Goal: Task Accomplishment & Management: Use online tool/utility

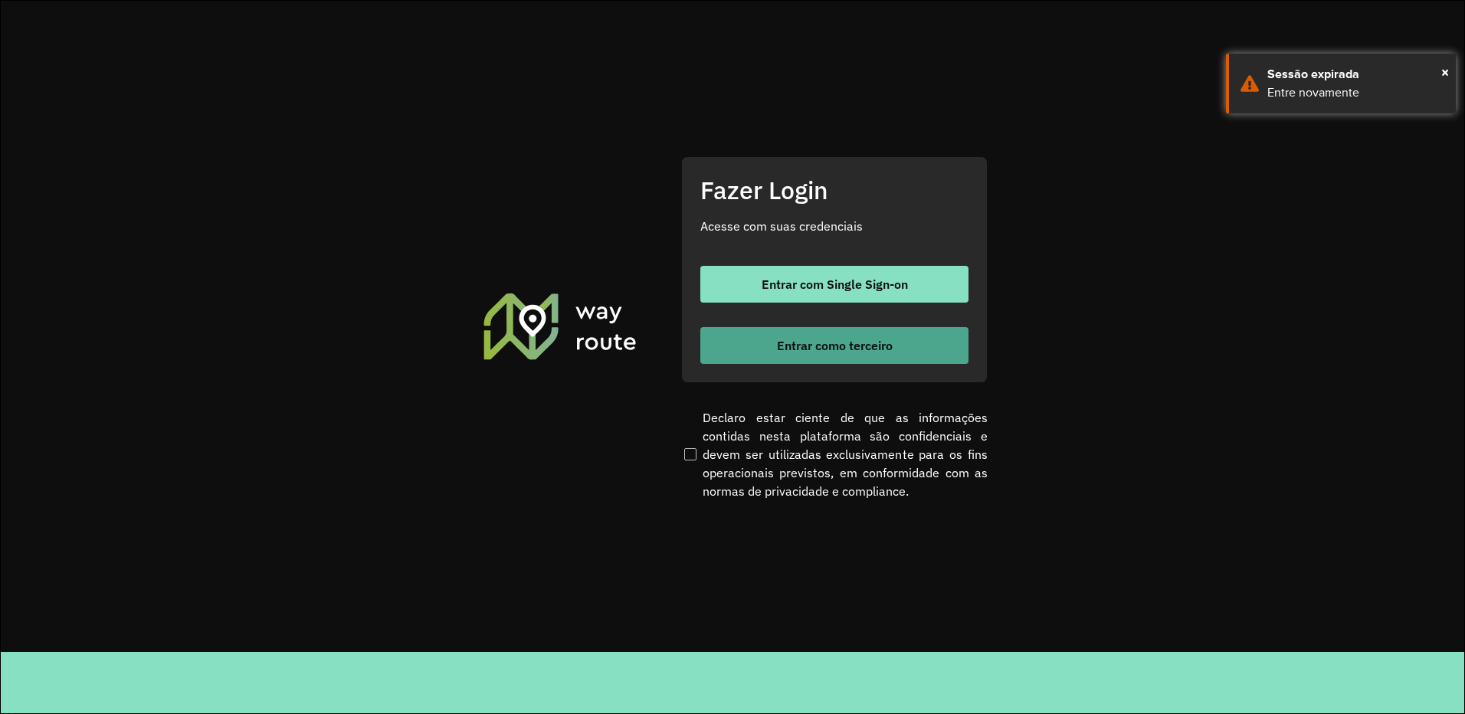
click at [848, 348] on span "Entrar como terceiro" at bounding box center [835, 346] width 116 height 12
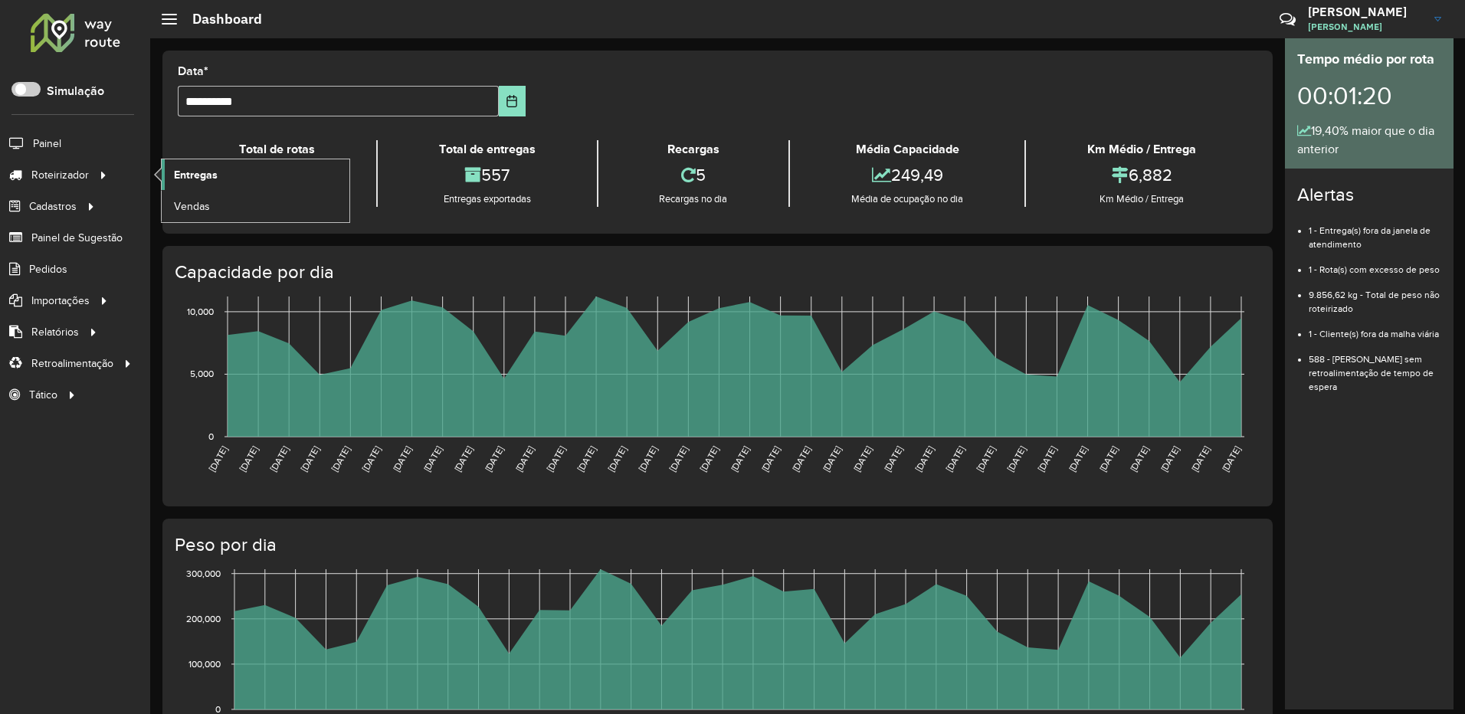
click at [202, 174] on span "Entregas" at bounding box center [196, 175] width 44 height 16
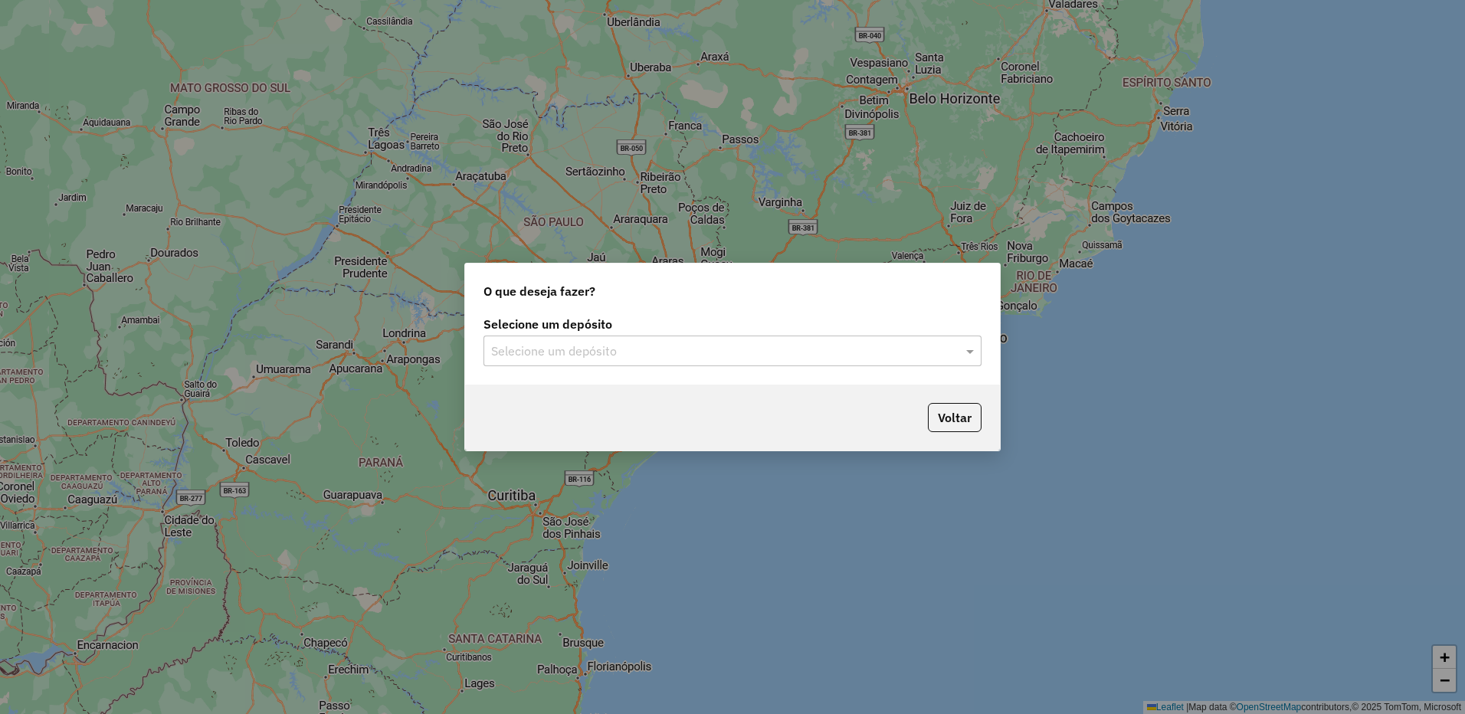
click at [671, 362] on div "Selecione um depósito" at bounding box center [733, 351] width 498 height 31
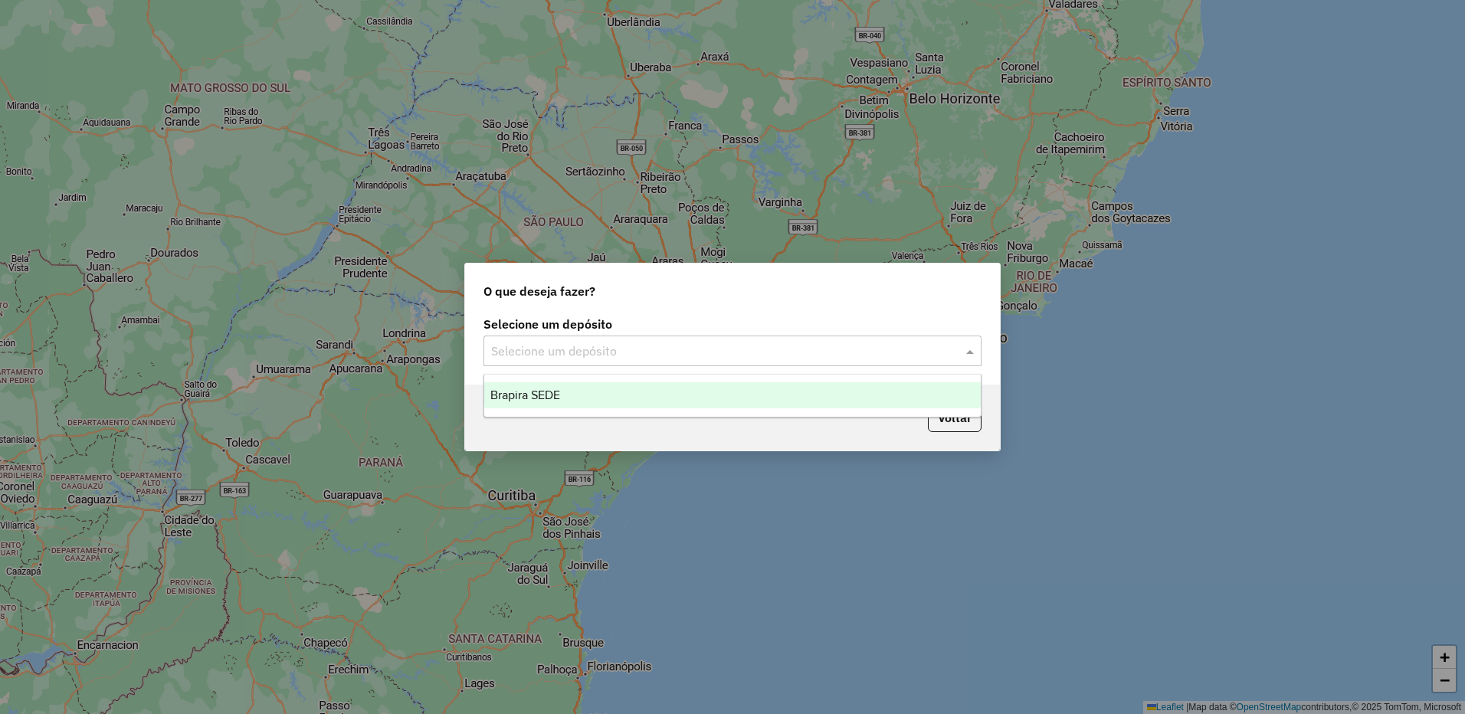
click at [651, 396] on div "Brapira SEDE" at bounding box center [732, 395] width 497 height 26
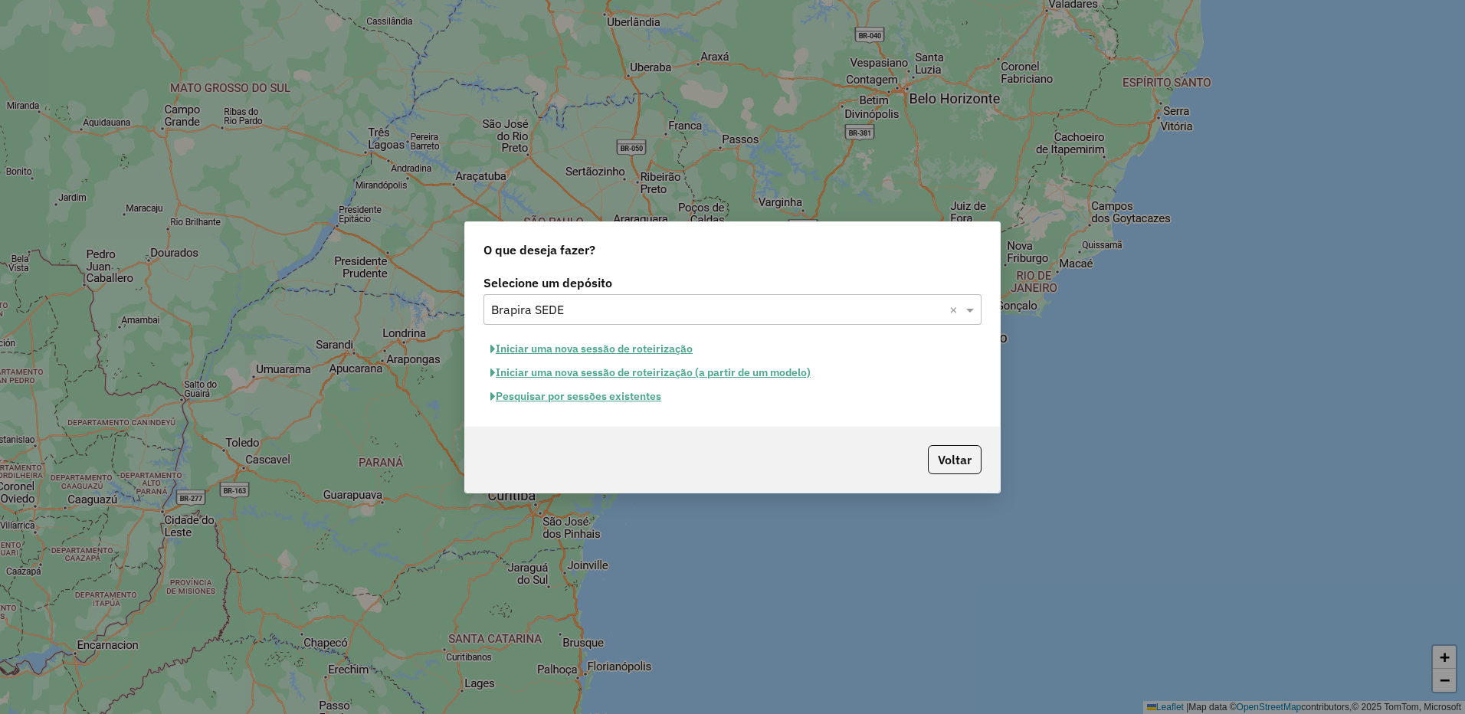
click at [646, 399] on button "Pesquisar por sessões existentes" at bounding box center [576, 397] width 185 height 24
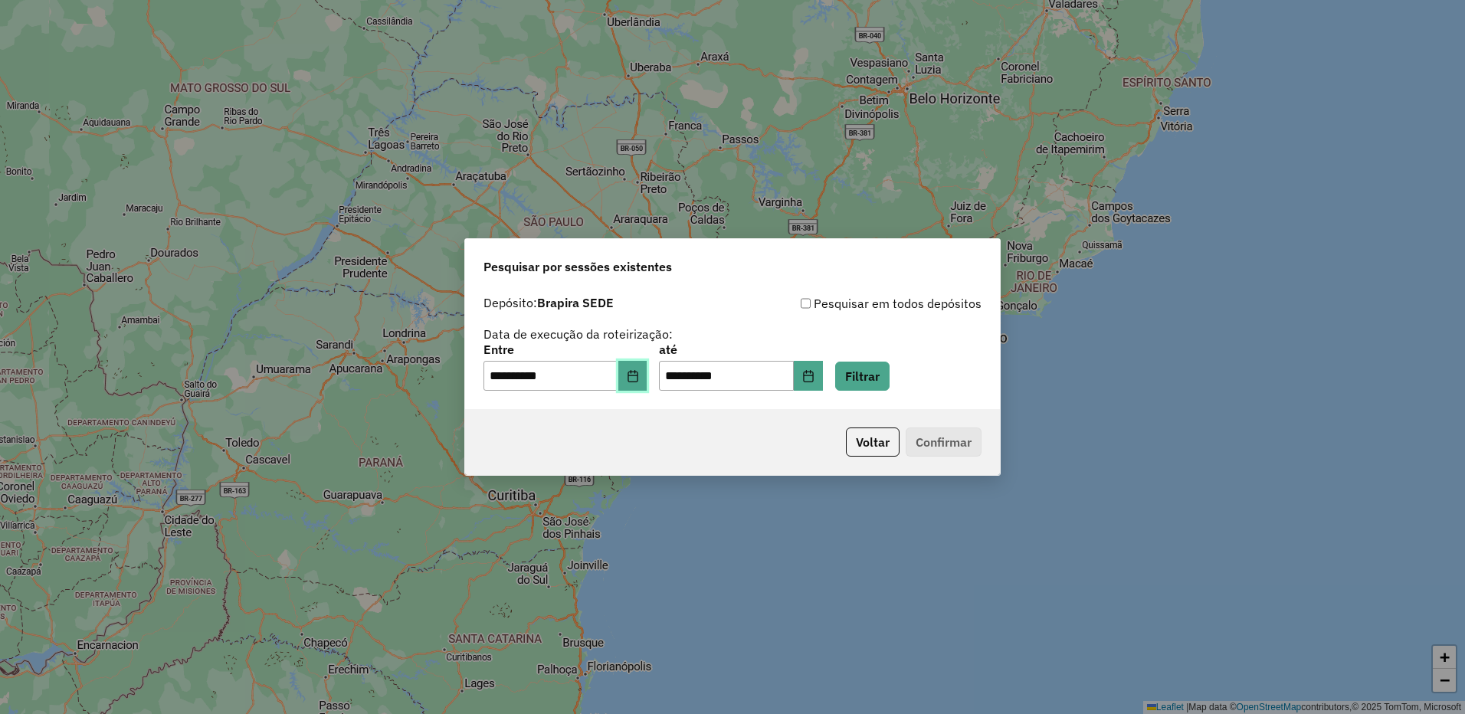
click at [648, 372] on button "Choose Date" at bounding box center [632, 376] width 29 height 31
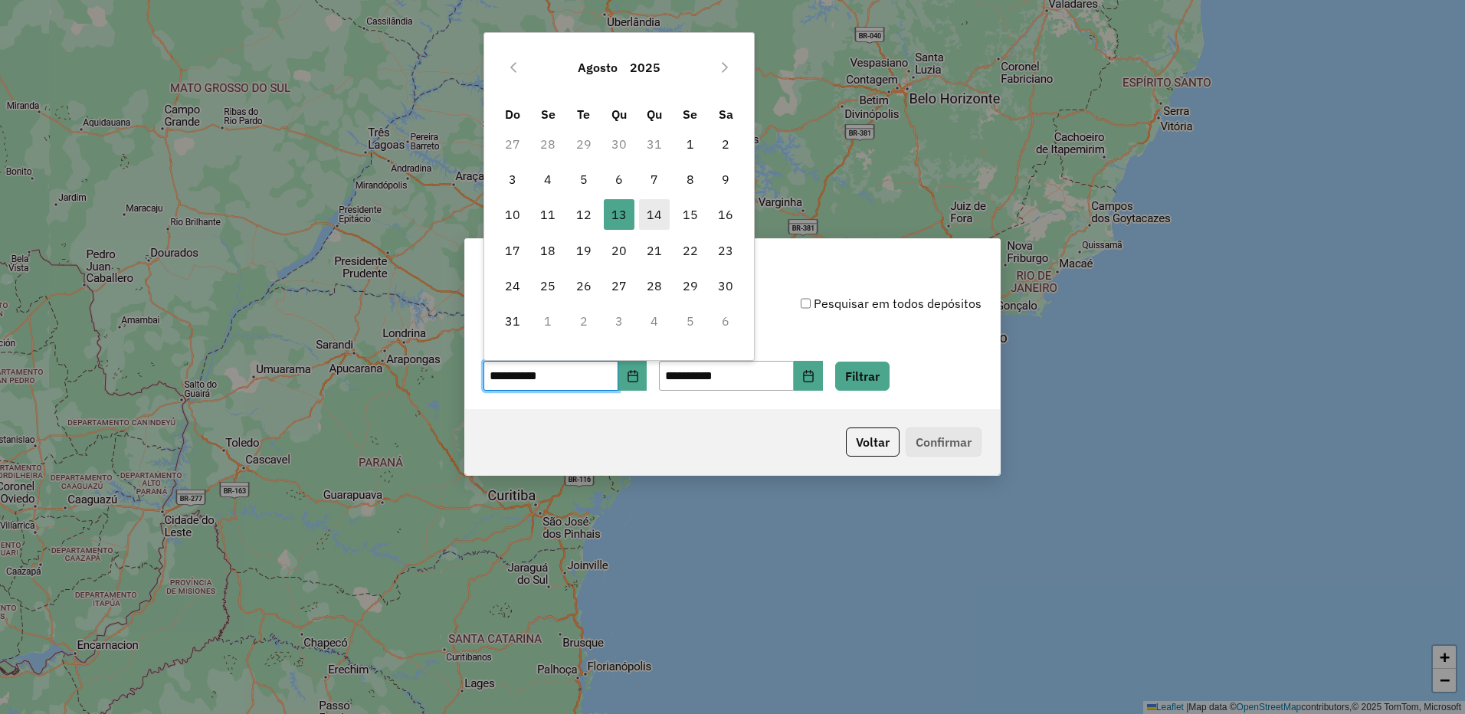
click at [655, 221] on span "14" at bounding box center [654, 214] width 31 height 31
type input "**********"
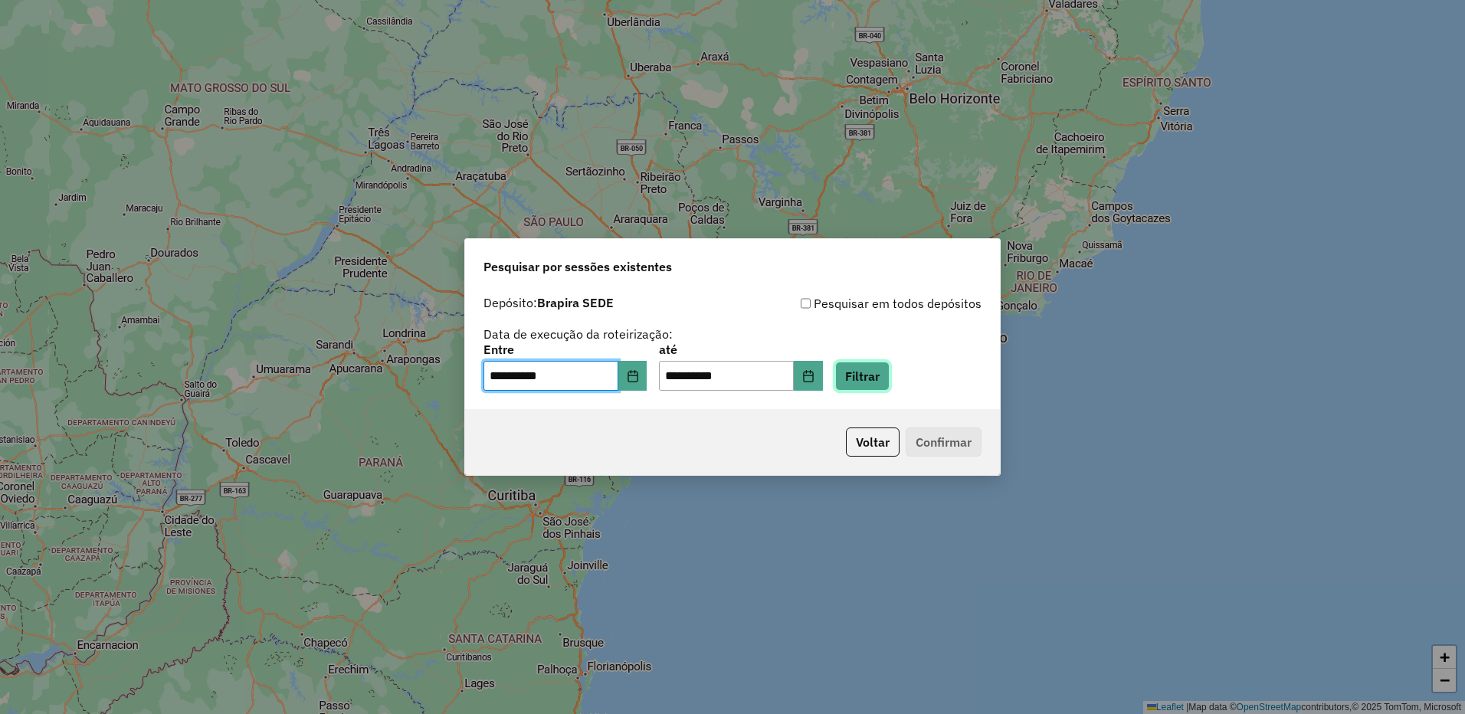
click at [890, 389] on button "Filtrar" at bounding box center [862, 376] width 54 height 29
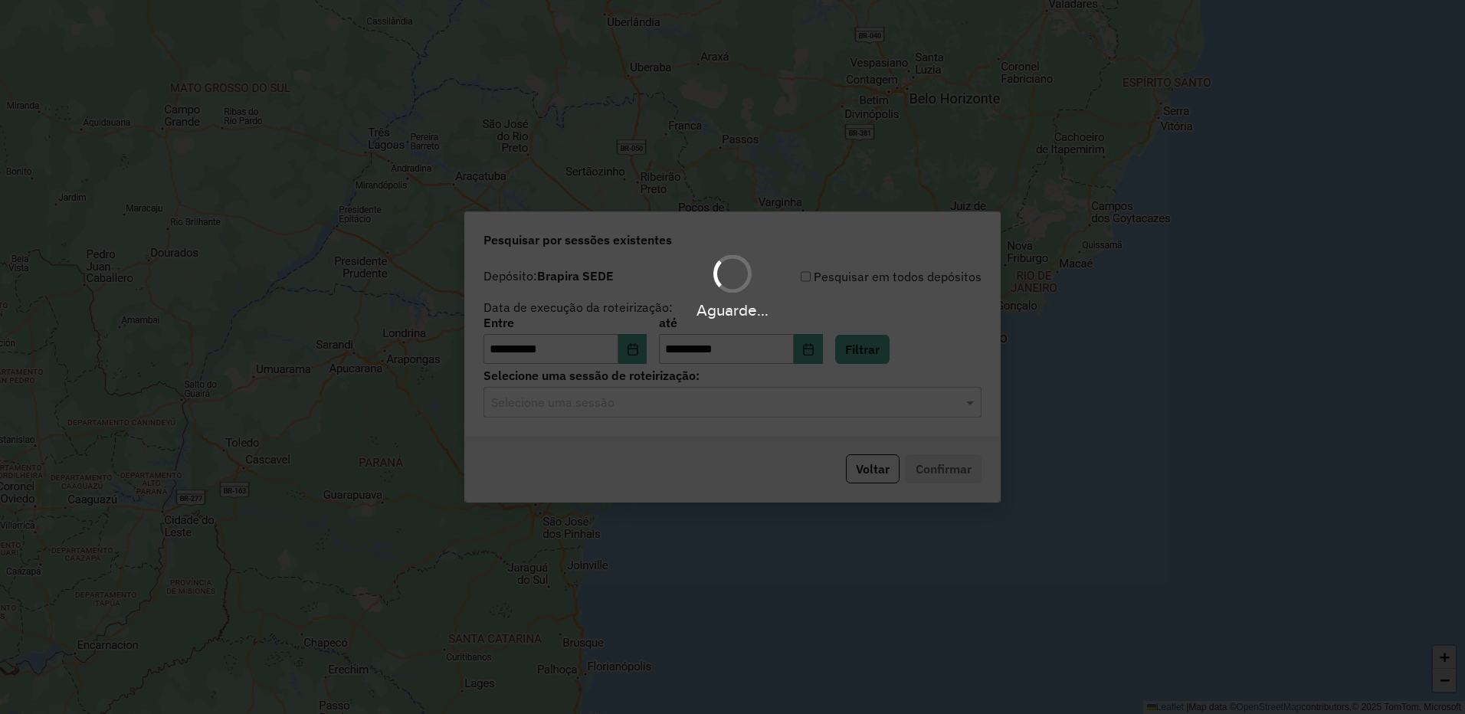
click at [677, 399] on input "text" at bounding box center [717, 403] width 452 height 18
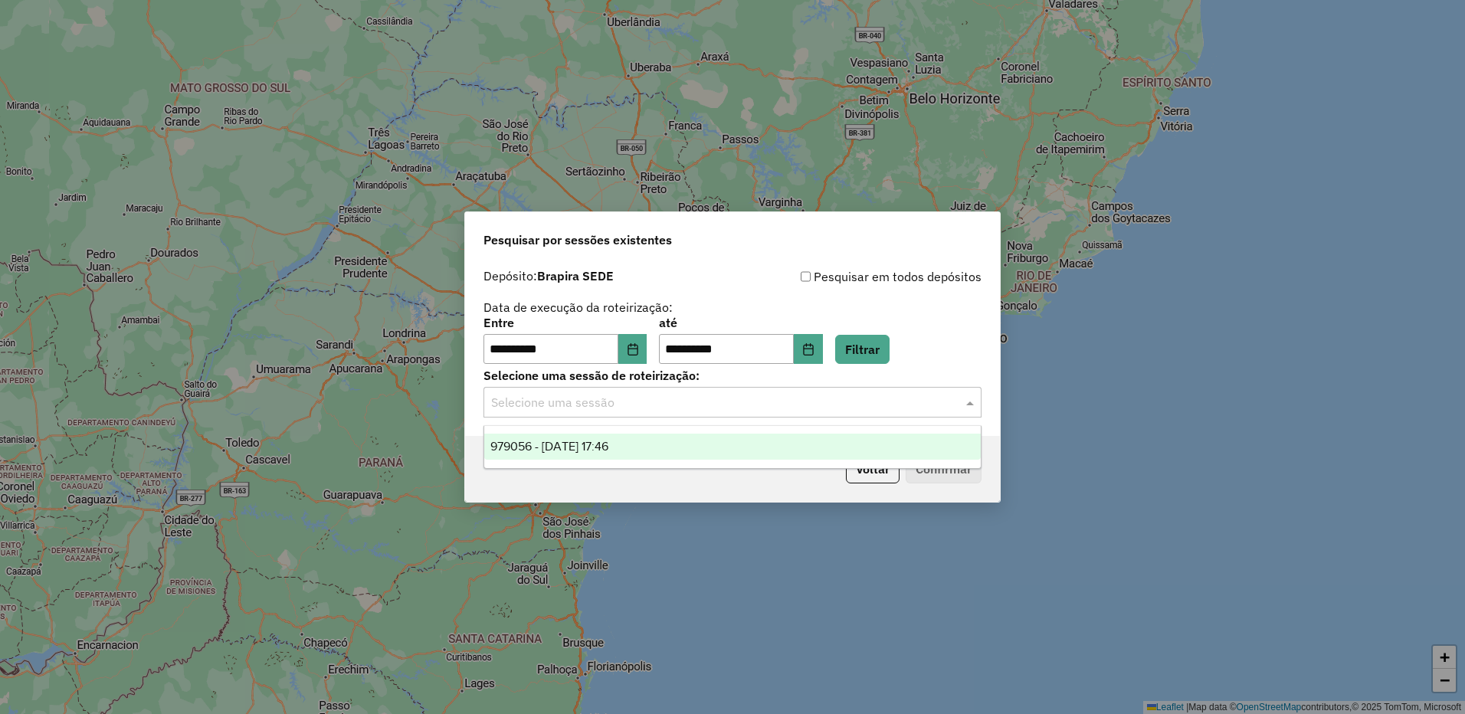
click at [680, 454] on div "979056 - [DATE] 17:46" at bounding box center [732, 447] width 497 height 26
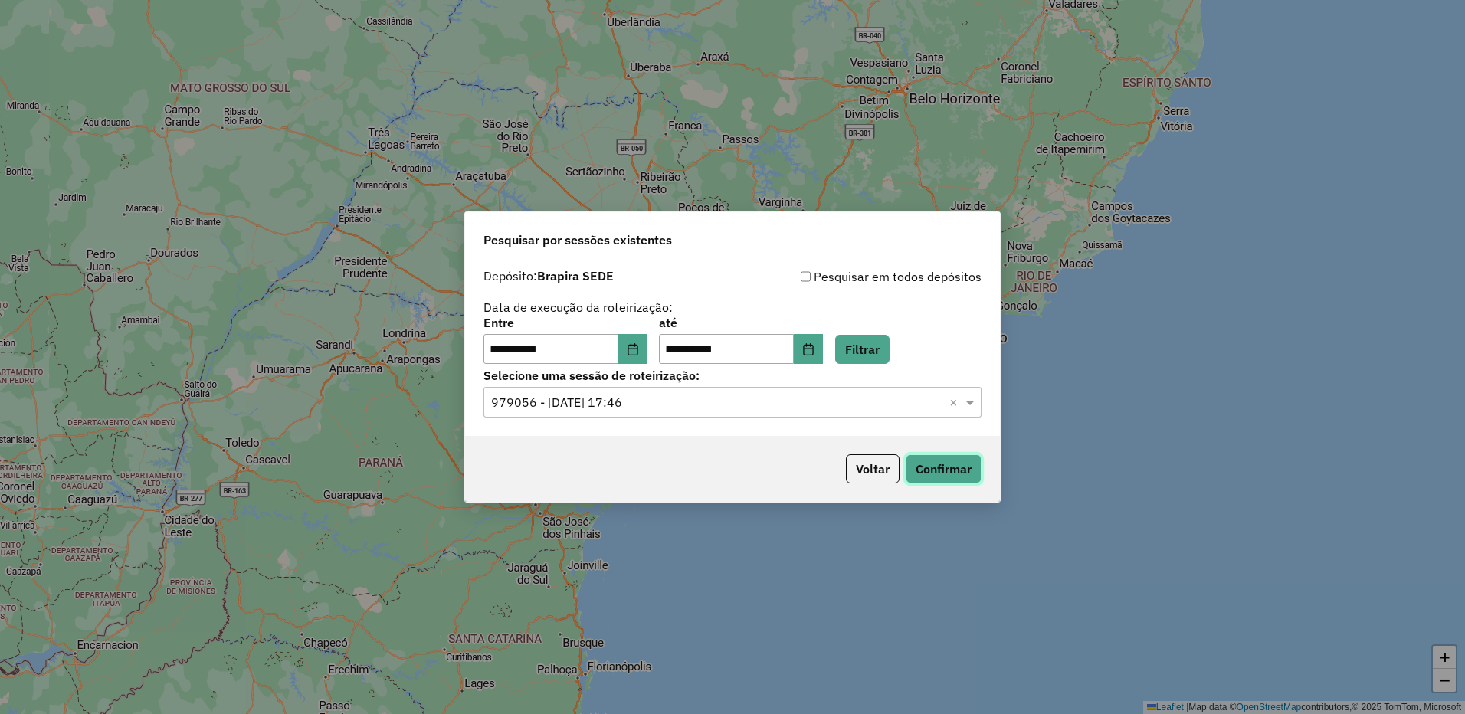
click at [938, 469] on button "Confirmar" at bounding box center [944, 468] width 76 height 29
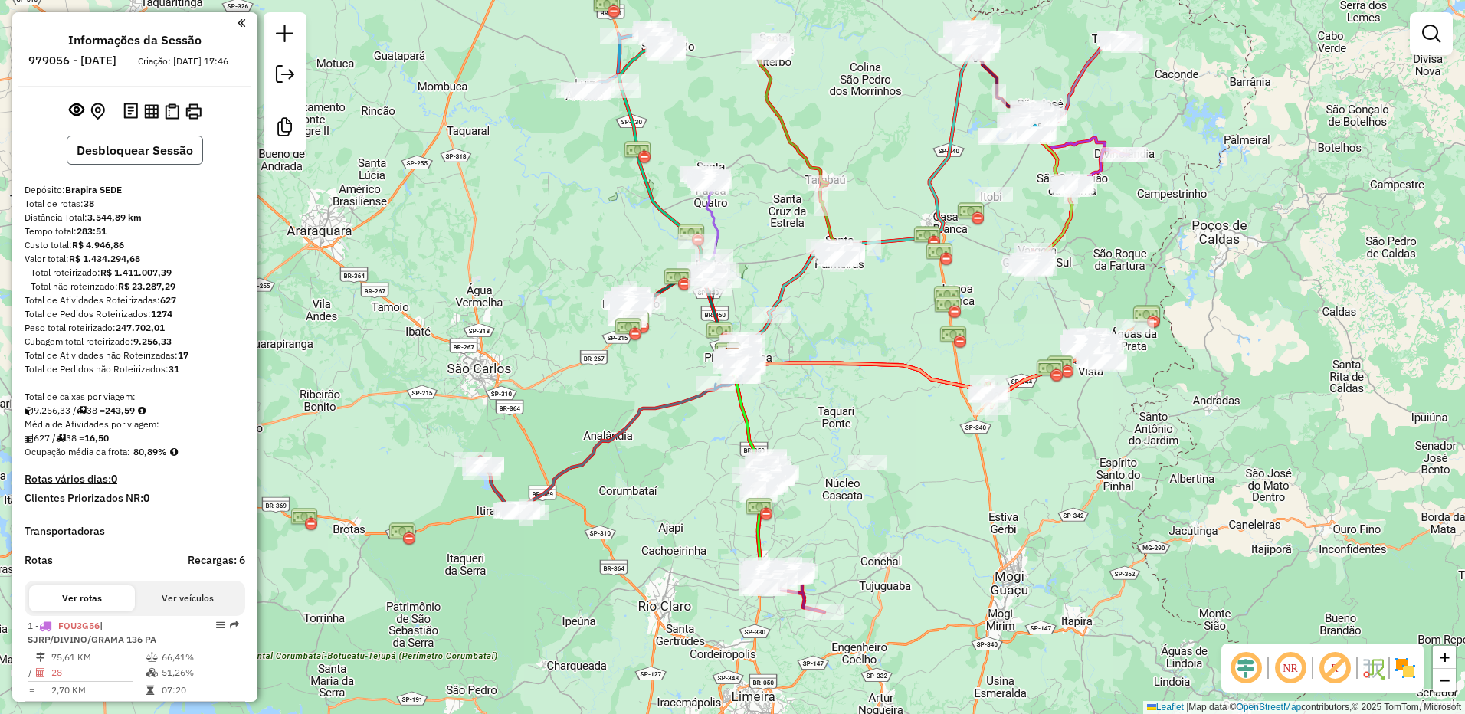
click at [174, 162] on button "Desbloquear Sessão" at bounding box center [135, 150] width 136 height 29
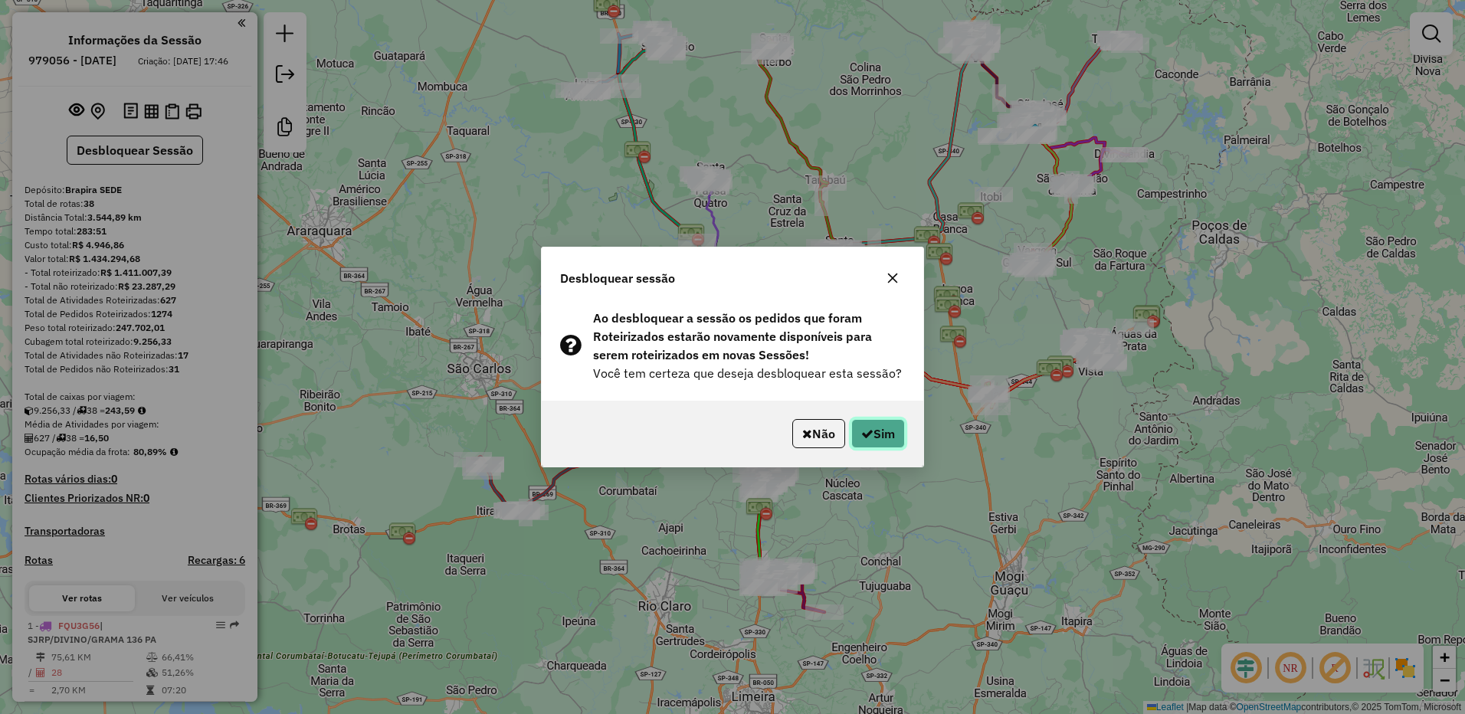
drag, startPoint x: 881, startPoint y: 441, endPoint x: 839, endPoint y: 427, distance: 44.6
click at [879, 441] on button "Sim" at bounding box center [878, 433] width 54 height 29
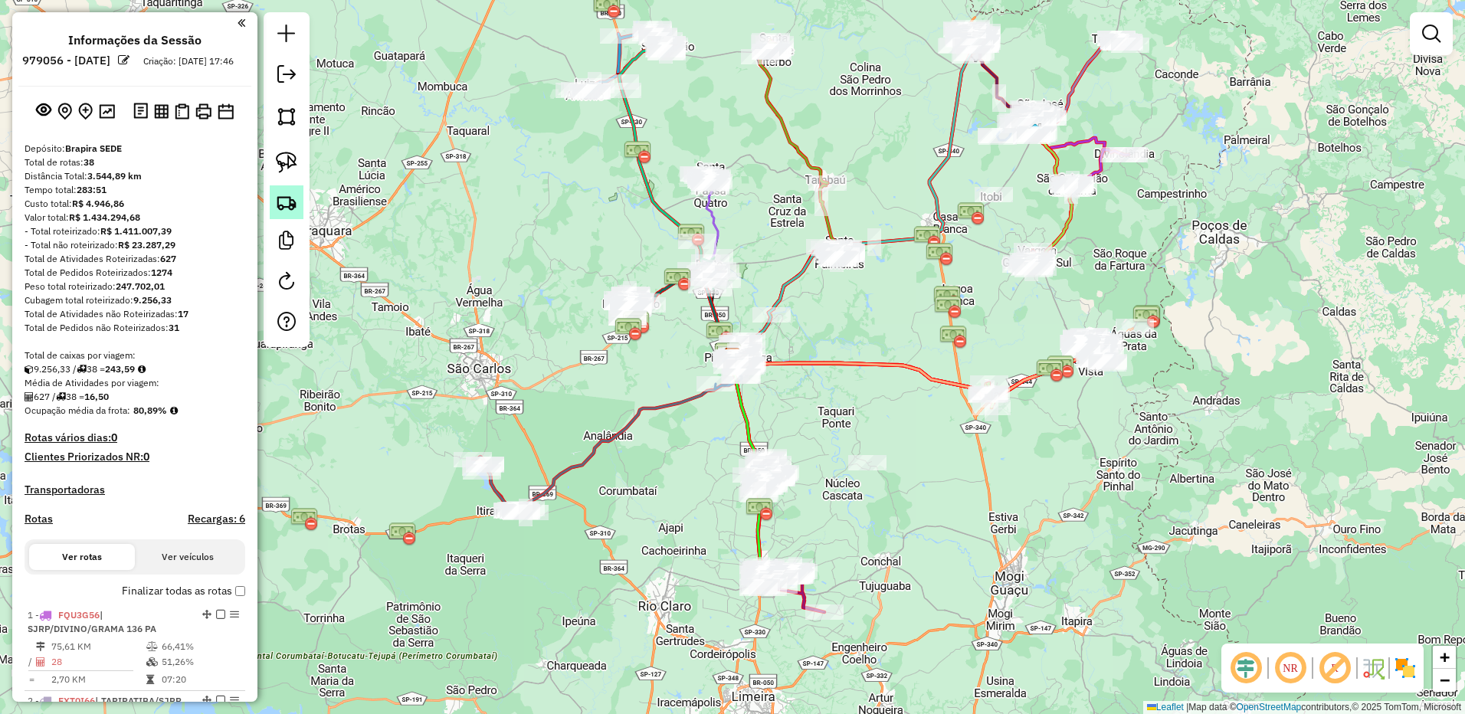
click at [297, 193] on img at bounding box center [286, 202] width 21 height 21
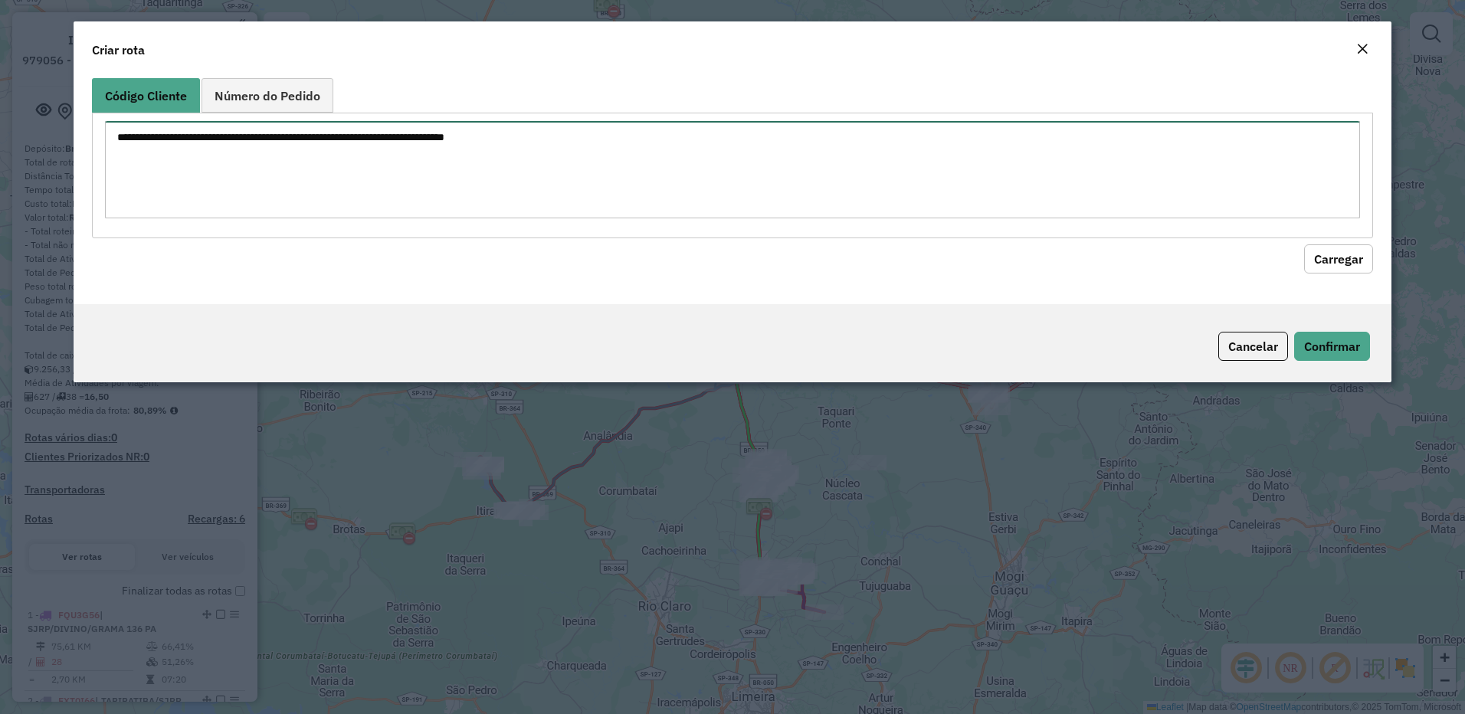
click at [795, 152] on textarea at bounding box center [733, 169] width 1256 height 97
click at [795, 158] on textarea at bounding box center [733, 169] width 1256 height 97
type textarea "*****"
click at [1365, 262] on button "Carregar" at bounding box center [1338, 258] width 69 height 29
